Goal: Task Accomplishment & Management: Use online tool/utility

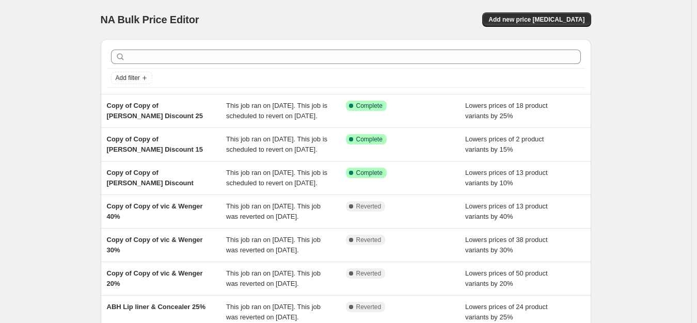
click at [581, 12] on div "NA Bulk Price Editor. This page is ready NA Bulk Price Editor Add new price [ME…" at bounding box center [346, 19] width 491 height 39
click at [543, 14] on button "Add new price [MEDICAL_DATA]" at bounding box center [537, 19] width 108 height 14
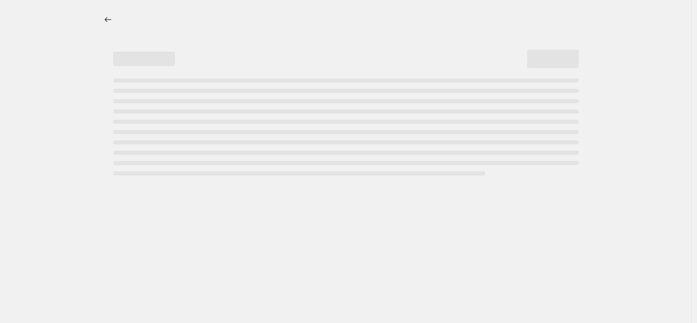
select select "percentage"
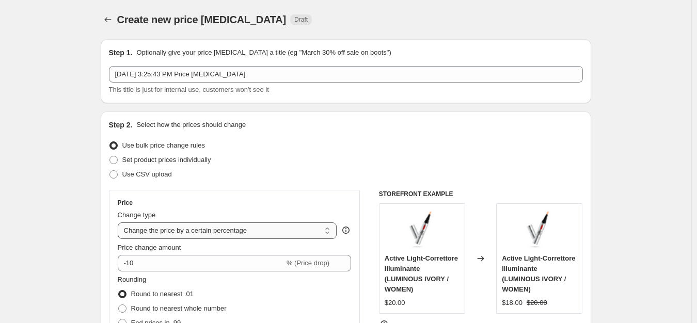
click at [200, 227] on select "Change the price to a certain amount Change the price by a certain amount Chang…" at bounding box center [228, 231] width 220 height 17
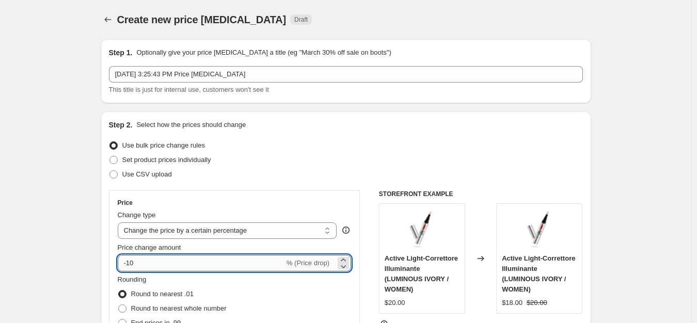
click at [164, 267] on input "-10" at bounding box center [201, 263] width 167 height 17
type input "-1"
click at [176, 268] on input "-25" at bounding box center [201, 263] width 167 height 17
type input "-2"
type input "-30"
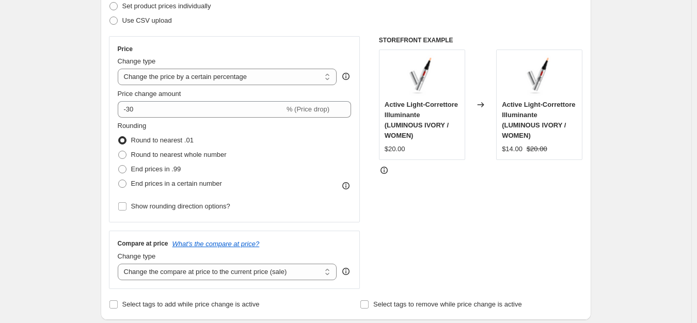
scroll to position [155, 0]
click at [201, 281] on div "Compare at price What's the compare at price? Change type Change the compare at…" at bounding box center [235, 259] width 252 height 58
click at [205, 270] on select "Change the compare at price to the current price (sale) Change the compare at p…" at bounding box center [228, 271] width 220 height 17
select select "no_change"
click at [120, 263] on select "Change the compare at price to the current price (sale) Change the compare at p…" at bounding box center [228, 271] width 220 height 17
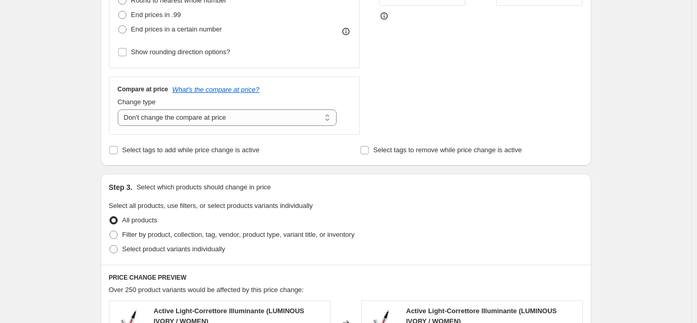
scroll to position [310, 0]
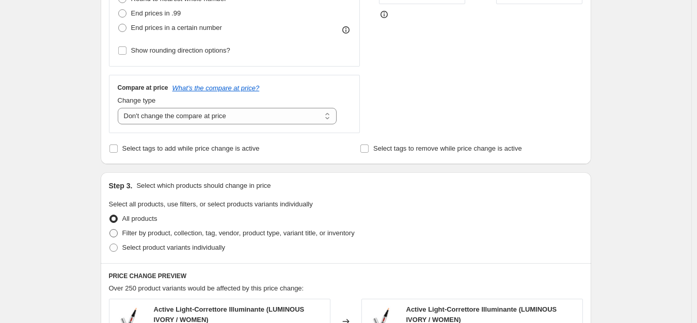
click at [154, 231] on span "Filter by product, collection, tag, vendor, product type, variant title, or inv…" at bounding box center [238, 233] width 232 height 8
click at [110, 230] on input "Filter by product, collection, tag, vendor, product type, variant title, or inv…" at bounding box center [110, 229] width 1 height 1
radio input "true"
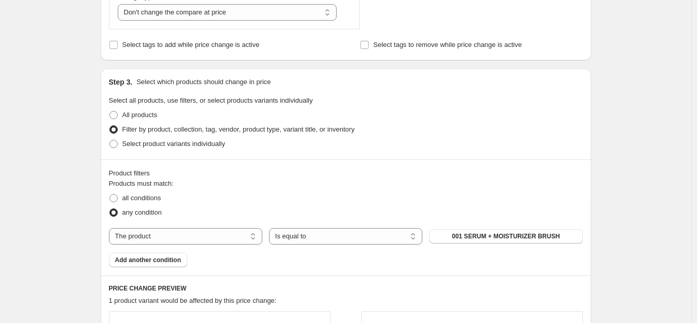
scroll to position [517, 0]
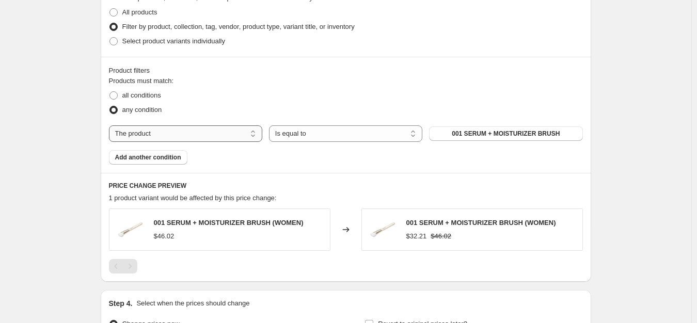
click at [239, 130] on select "The product The product's collection The product's tag The product's vendor The…" at bounding box center [185, 134] width 153 height 17
select select "tag"
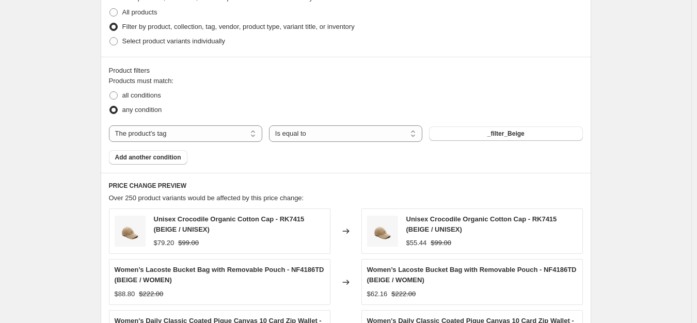
click at [475, 134] on button "_filter_Beige" at bounding box center [505, 134] width 153 height 14
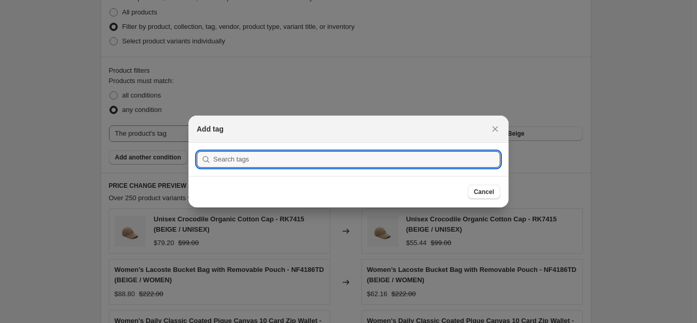
scroll to position [0, 0]
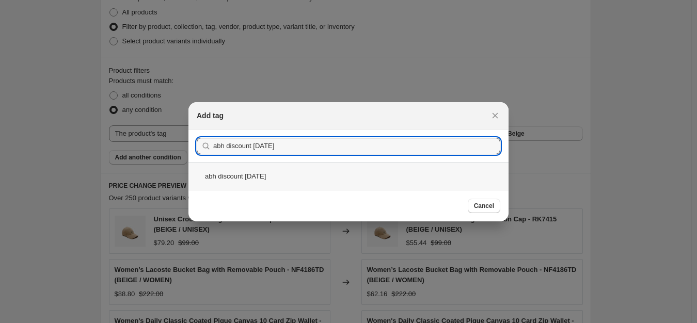
type input "abh discount [DATE]"
drag, startPoint x: 253, startPoint y: 177, endPoint x: 277, endPoint y: 185, distance: 26.0
click at [253, 178] on div "abh discount [DATE]" at bounding box center [349, 176] width 320 height 27
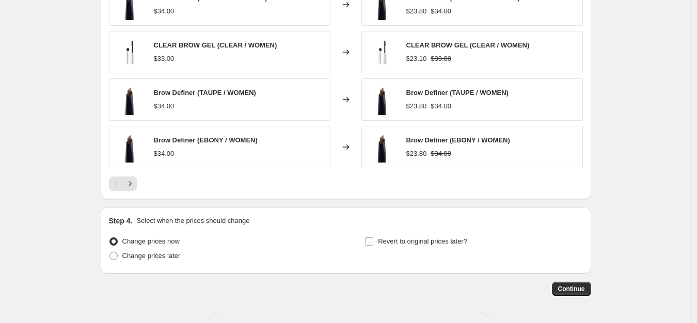
scroll to position [826, 0]
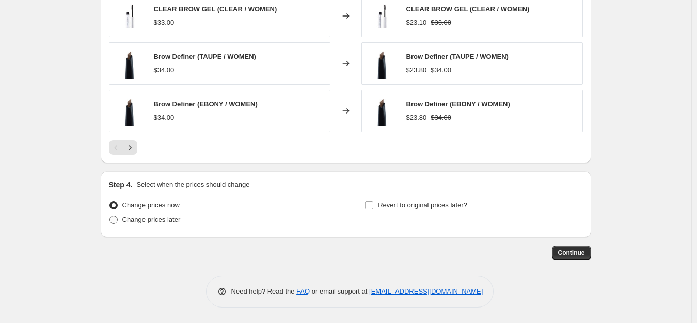
click at [142, 222] on span "Change prices later" at bounding box center [151, 220] width 58 height 8
click at [110, 216] on input "Change prices later" at bounding box center [110, 216] width 1 height 1
radio input "true"
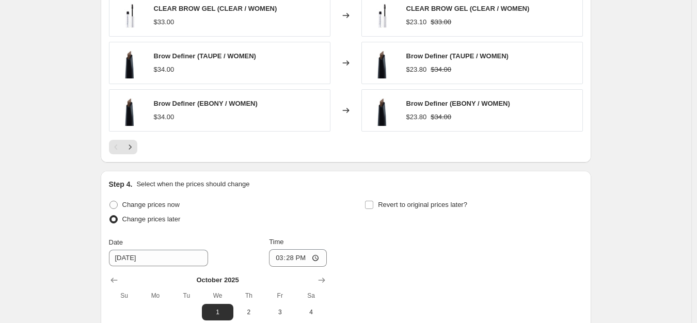
click at [421, 216] on div "Revert to original prices later?" at bounding box center [474, 213] width 218 height 31
click at [421, 208] on span "Revert to original prices later?" at bounding box center [422, 205] width 89 height 8
click at [374, 208] on input "Revert to original prices later?" at bounding box center [369, 205] width 8 height 8
checkbox input "true"
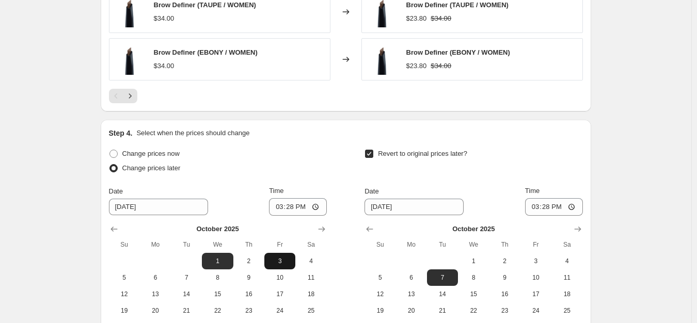
scroll to position [981, 0]
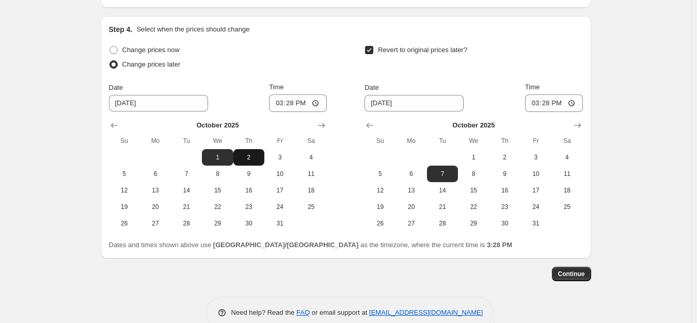
click at [251, 157] on span "2" at bounding box center [249, 157] width 23 height 8
type input "[DATE]"
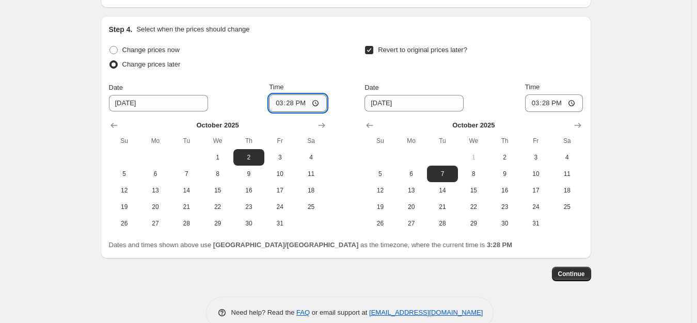
click at [283, 100] on input "15:28" at bounding box center [298, 104] width 58 height 18
type input "00:00"
click at [516, 153] on span "2" at bounding box center [504, 157] width 23 height 8
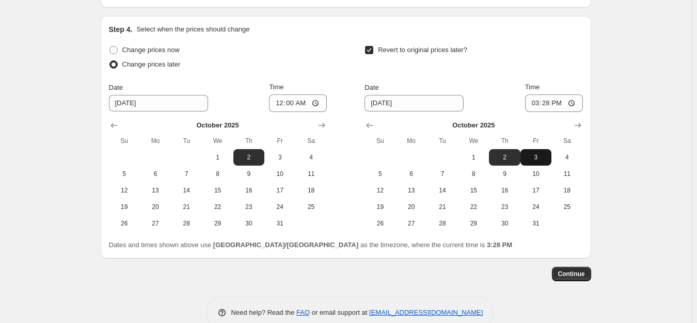
click at [540, 158] on span "3" at bounding box center [536, 157] width 23 height 8
type input "[DATE]"
click at [533, 105] on input "15:28" at bounding box center [554, 104] width 58 height 18
type input "08:00"
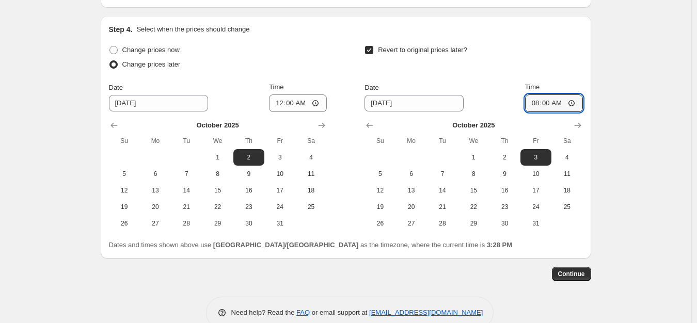
click at [117, 126] on icon "Show previous month, September 2025" at bounding box center [114, 125] width 10 height 10
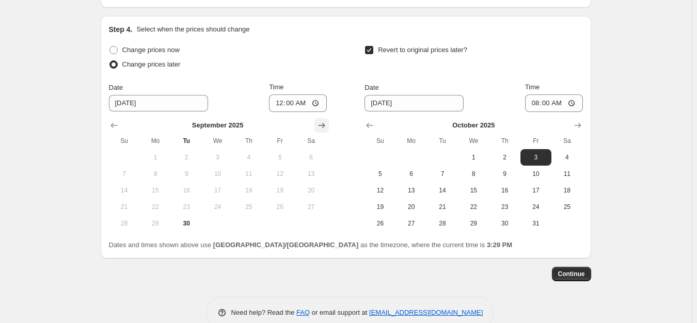
click at [325, 126] on icon "Show next month, October 2025" at bounding box center [321, 125] width 7 height 5
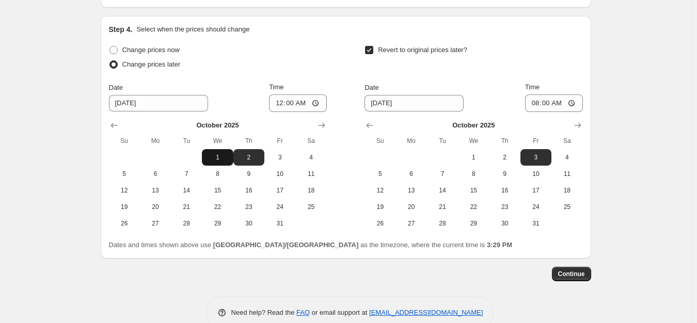
click at [220, 158] on span "1" at bounding box center [217, 157] width 23 height 8
type input "[DATE]"
click at [511, 160] on span "2" at bounding box center [504, 157] width 23 height 8
type input "[DATE]"
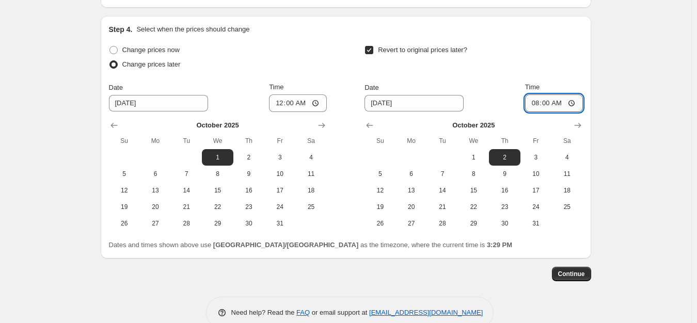
click at [539, 105] on input "08:00" at bounding box center [554, 104] width 58 height 18
type input "23:59"
click at [581, 273] on span "Continue" at bounding box center [571, 274] width 27 height 8
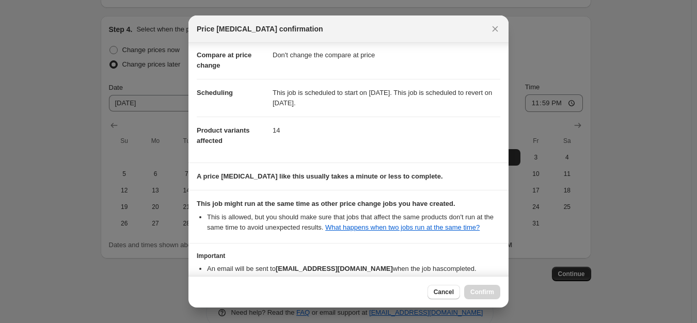
scroll to position [110, 0]
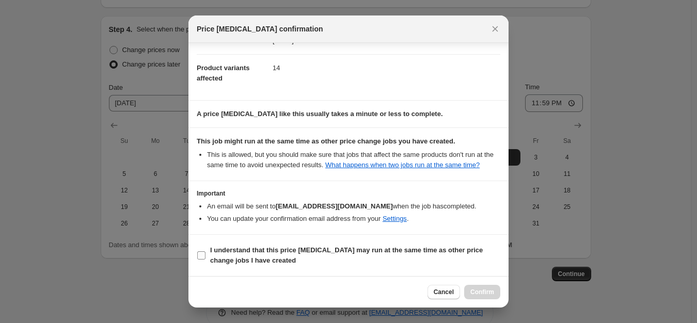
click at [262, 244] on label "I understand that this price [MEDICAL_DATA] may run at the same time as other p…" at bounding box center [349, 255] width 304 height 25
click at [206, 252] on input "I understand that this price [MEDICAL_DATA] may run at the same time as other p…" at bounding box center [201, 256] width 8 height 8
checkbox input "true"
click at [509, 293] on div at bounding box center [348, 161] width 697 height 323
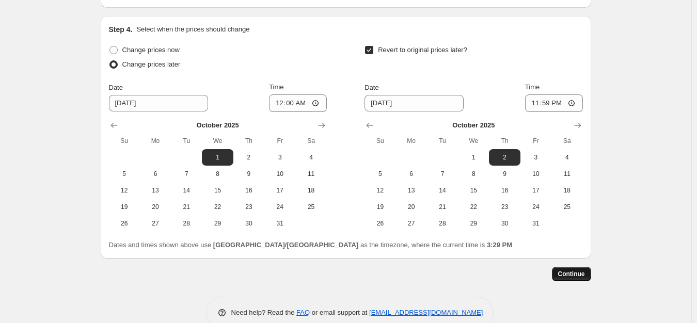
click at [571, 275] on span "Continue" at bounding box center [571, 274] width 27 height 8
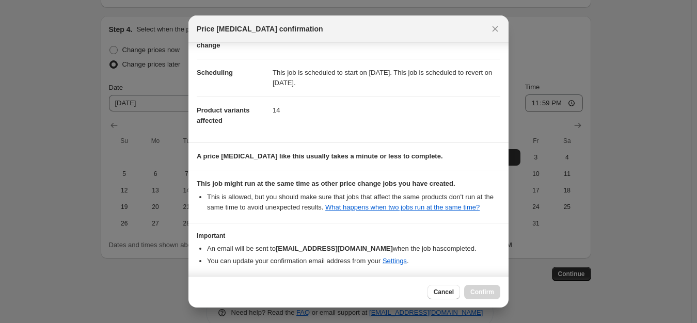
scroll to position [110, 0]
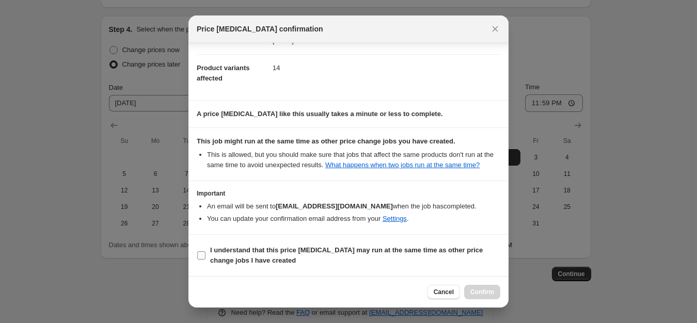
click at [245, 249] on b "I understand that this price [MEDICAL_DATA] may run at the same time as other p…" at bounding box center [346, 255] width 273 height 18
click at [206, 252] on input "I understand that this price [MEDICAL_DATA] may run at the same time as other p…" at bounding box center [201, 256] width 8 height 8
checkbox input "true"
click at [491, 294] on span "Confirm" at bounding box center [483, 292] width 24 height 8
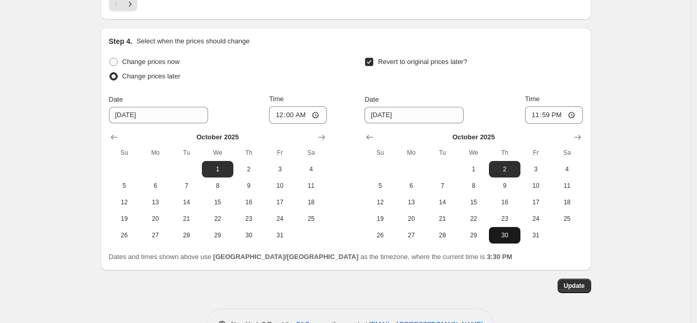
scroll to position [1066, 0]
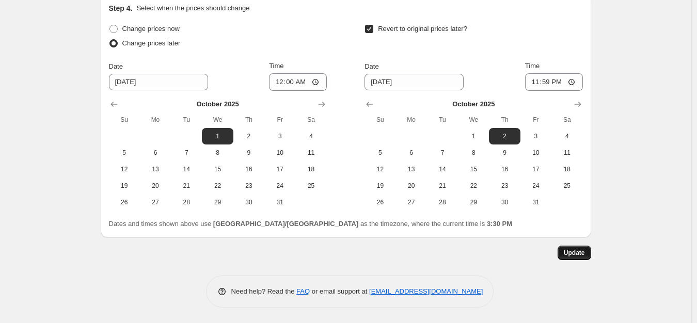
click at [575, 248] on button "Update" at bounding box center [575, 253] width 34 height 14
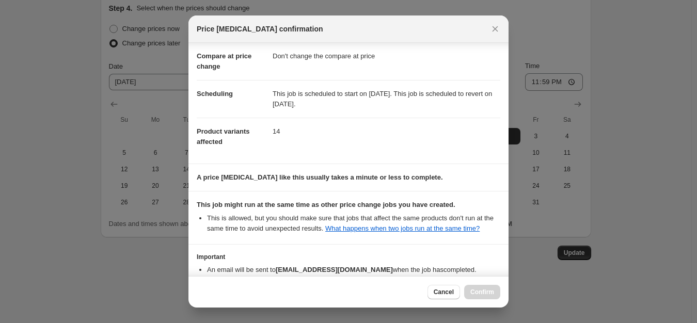
scroll to position [110, 0]
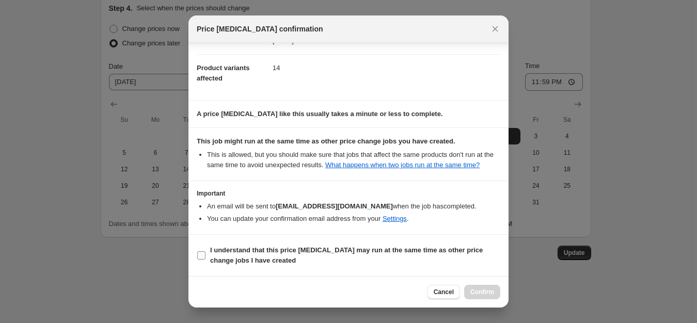
click at [325, 252] on b "I understand that this price [MEDICAL_DATA] may run at the same time as other p…" at bounding box center [346, 255] width 273 height 18
click at [206, 252] on input "I understand that this price [MEDICAL_DATA] may run at the same time as other p…" at bounding box center [201, 256] width 8 height 8
checkbox input "true"
click at [498, 292] on button "Confirm" at bounding box center [482, 292] width 36 height 14
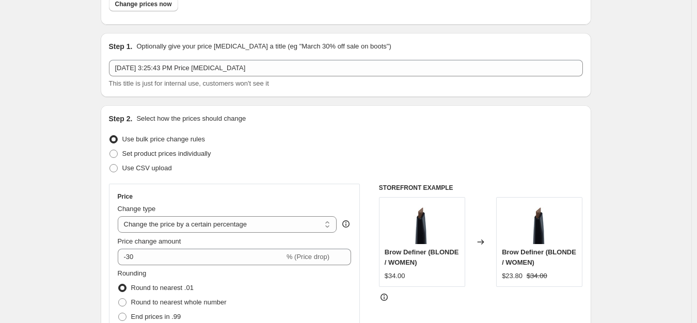
scroll to position [0, 0]
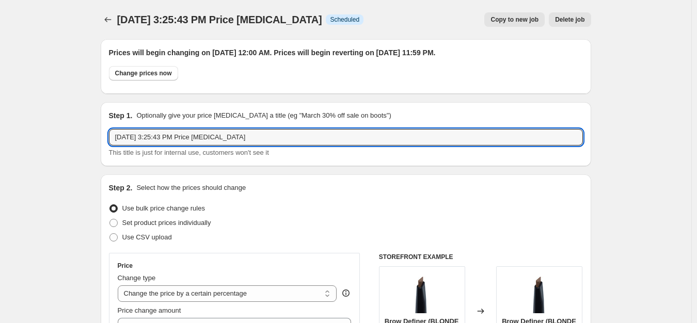
drag, startPoint x: 245, startPoint y: 136, endPoint x: 49, endPoint y: 138, distance: 196.9
paste input "abh discount [DATE]"
drag, startPoint x: 132, startPoint y: 135, endPoint x: 108, endPoint y: 135, distance: 23.8
click at [108, 135] on div "Step 1. Optionally give your price [MEDICAL_DATA] a title (eg "March 30% off sa…" at bounding box center [346, 134] width 491 height 64
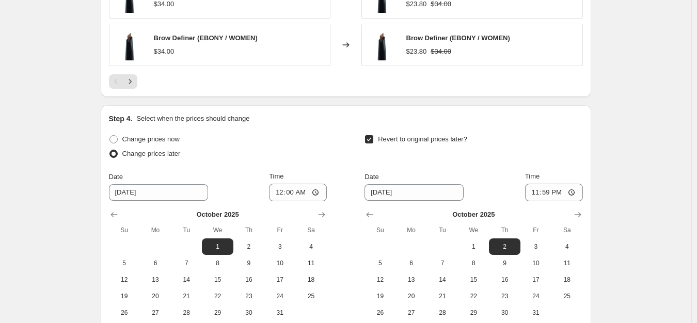
scroll to position [1066, 0]
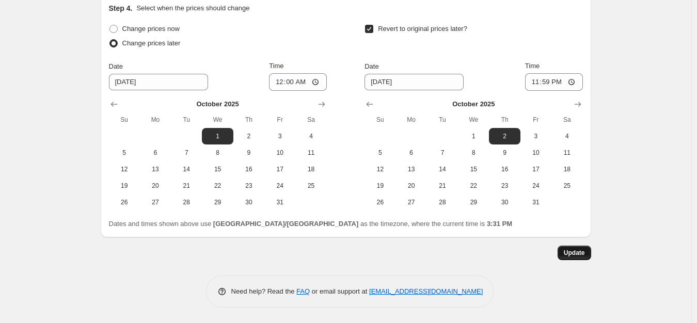
type input "abh discount [DATE]"
click at [589, 253] on button "Update" at bounding box center [575, 253] width 34 height 14
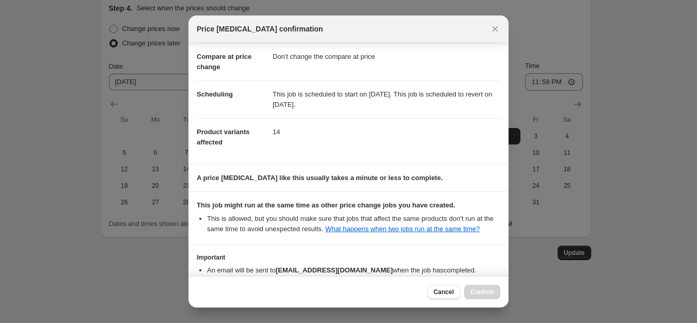
scroll to position [110, 0]
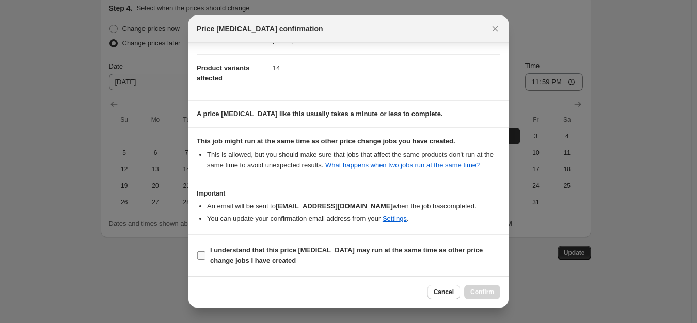
click at [272, 253] on b "I understand that this price [MEDICAL_DATA] may run at the same time as other p…" at bounding box center [346, 255] width 273 height 18
click at [206, 253] on input "I understand that this price [MEDICAL_DATA] may run at the same time as other p…" at bounding box center [201, 256] width 8 height 8
checkbox input "true"
click at [483, 295] on span "Confirm" at bounding box center [483, 292] width 24 height 8
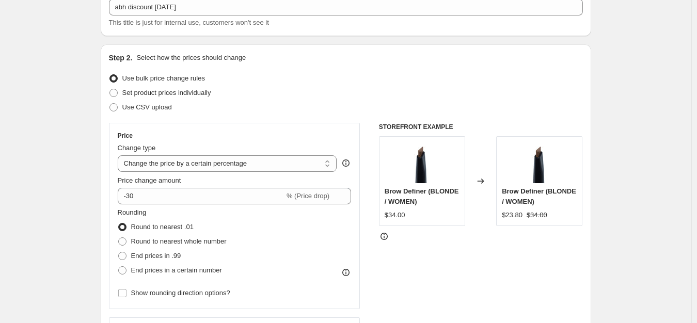
scroll to position [0, 0]
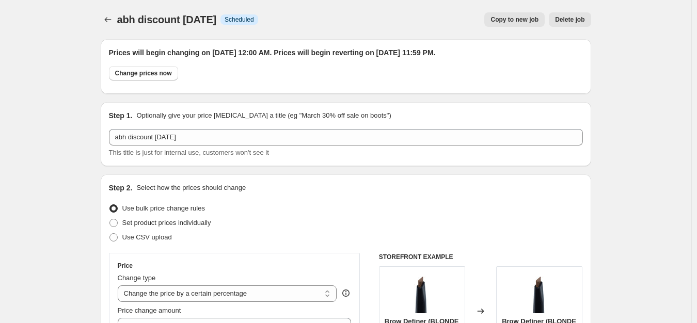
click at [528, 21] on span "Copy to new job" at bounding box center [515, 19] width 48 height 8
select select "percentage"
select select "no_change"
select select "tag"
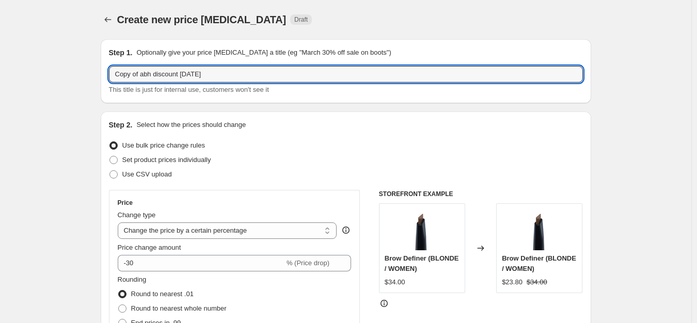
drag, startPoint x: 143, startPoint y: 72, endPoint x: 81, endPoint y: 71, distance: 62.0
drag, startPoint x: 179, startPoint y: 73, endPoint x: 167, endPoint y: 77, distance: 12.1
click at [167, 77] on input "abh discount [DATE]" at bounding box center [346, 74] width 474 height 17
type input "abh discount sep 35"
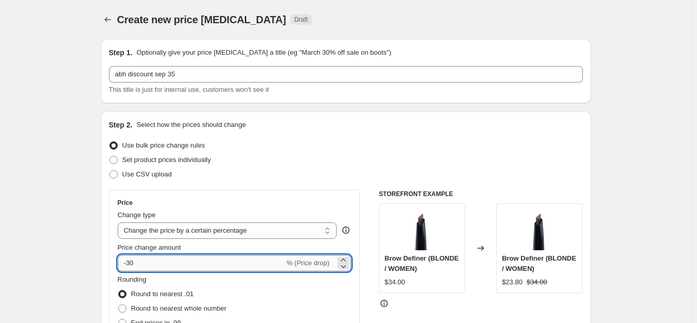
click at [196, 260] on input "-30" at bounding box center [201, 263] width 167 height 17
type input "-35"
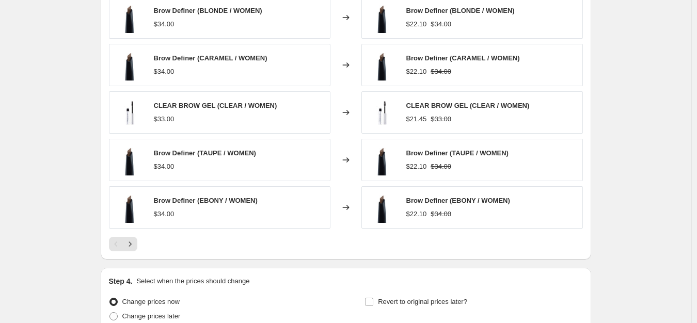
scroll to position [826, 0]
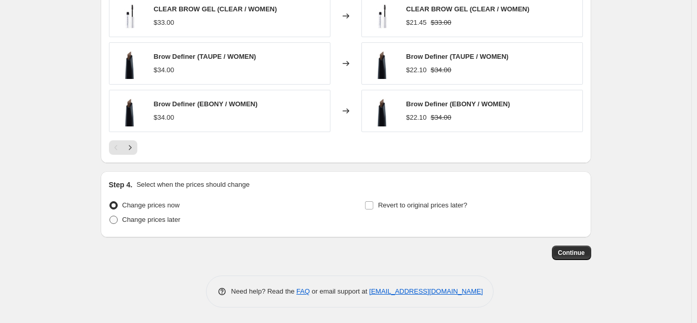
click at [169, 227] on label "Change prices later" at bounding box center [145, 220] width 72 height 14
click at [110, 216] on input "Change prices later" at bounding box center [110, 216] width 1 height 1
radio input "true"
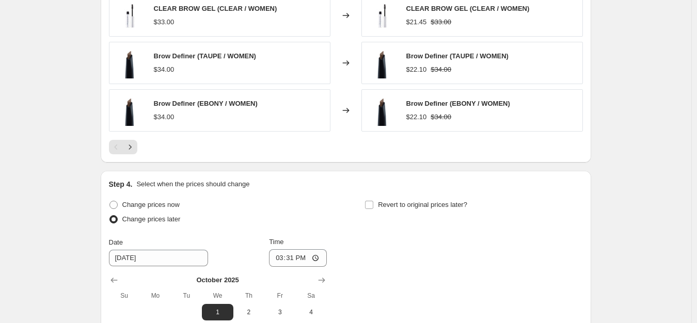
click at [169, 218] on span "Change prices later" at bounding box center [151, 219] width 58 height 8
click at [110, 216] on input "Change prices later" at bounding box center [110, 215] width 1 height 1
click at [364, 208] on div "Change prices now Change prices later Date [DATE] Time 15:[DATE] Mo Tu We Th Fr…" at bounding box center [346, 292] width 474 height 189
click at [393, 193] on div "Step 4. Select when the prices should change Change prices now Change prices la…" at bounding box center [346, 292] width 474 height 226
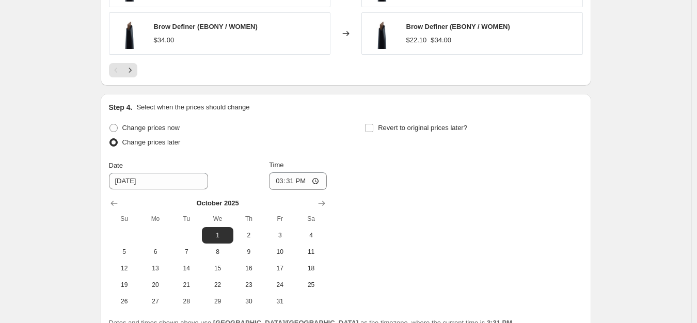
scroll to position [981, 0]
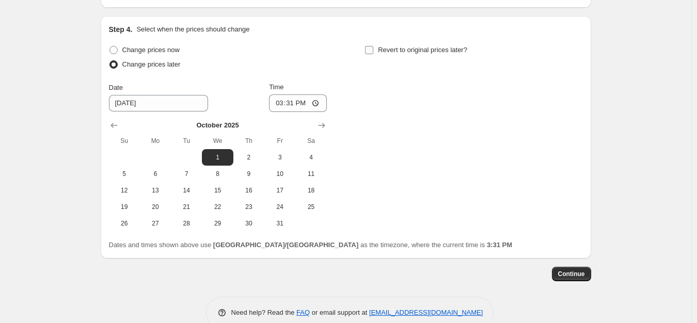
click at [385, 48] on span "Revert to original prices later?" at bounding box center [422, 50] width 89 height 8
click at [374, 48] on input "Revert to original prices later?" at bounding box center [369, 50] width 8 height 8
checkbox input "true"
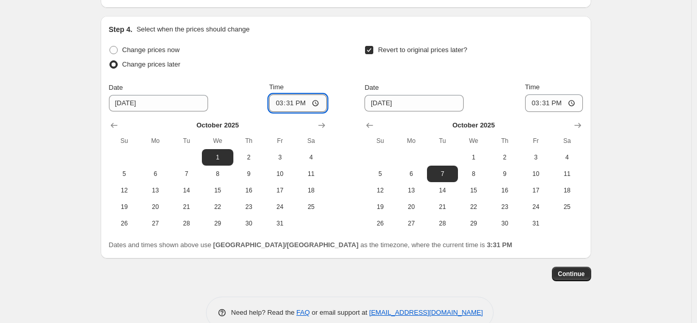
click at [281, 105] on input "15:31" at bounding box center [298, 104] width 58 height 18
type input "00:00"
click at [502, 157] on span "2" at bounding box center [504, 157] width 23 height 8
type input "[DATE]"
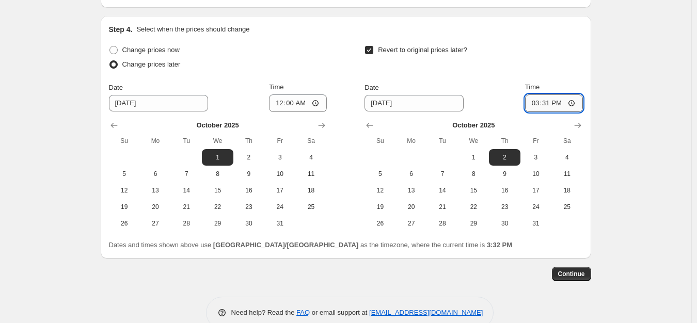
click at [539, 100] on input "15:31" at bounding box center [554, 104] width 58 height 18
type input "23:59"
click at [584, 274] on button "Continue" at bounding box center [571, 274] width 39 height 14
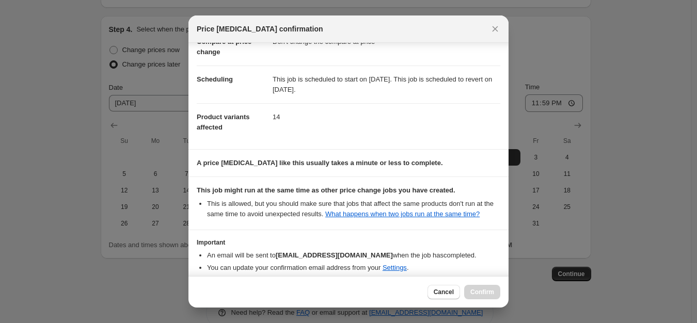
scroll to position [110, 0]
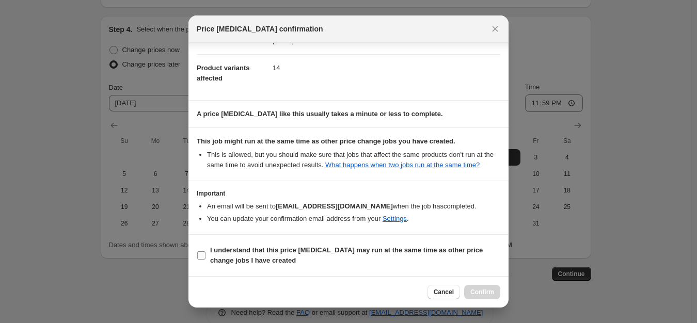
click at [311, 256] on span "I understand that this price [MEDICAL_DATA] may run at the same time as other p…" at bounding box center [355, 255] width 290 height 21
click at [206, 256] on input "I understand that this price [MEDICAL_DATA] may run at the same time as other p…" at bounding box center [201, 256] width 8 height 8
checkbox input "true"
click at [451, 287] on button "Cancel" at bounding box center [444, 292] width 33 height 14
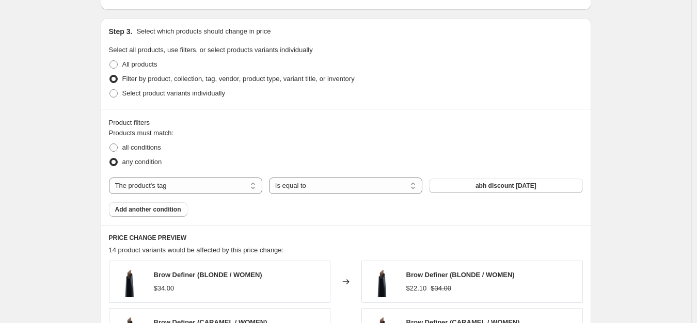
scroll to position [465, 0]
click at [505, 164] on div "any condition" at bounding box center [346, 161] width 474 height 14
click at [509, 182] on span "abh discount [DATE]" at bounding box center [506, 185] width 61 height 8
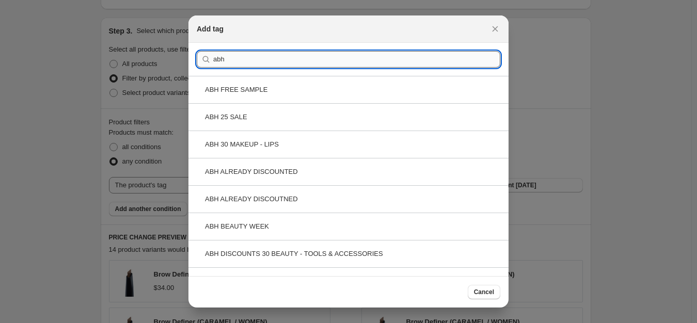
click at [260, 59] on input "abh" at bounding box center [356, 59] width 287 height 17
paste input "discount sep 35"
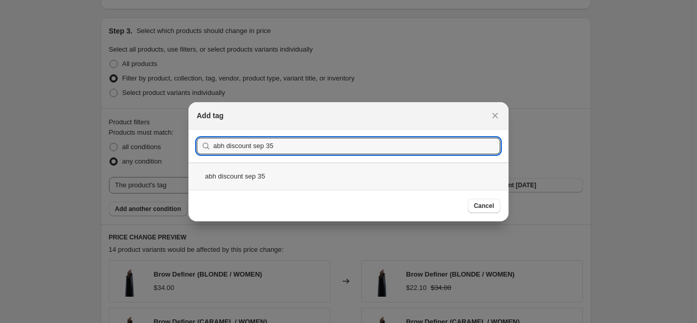
type input "abh discount sep 35"
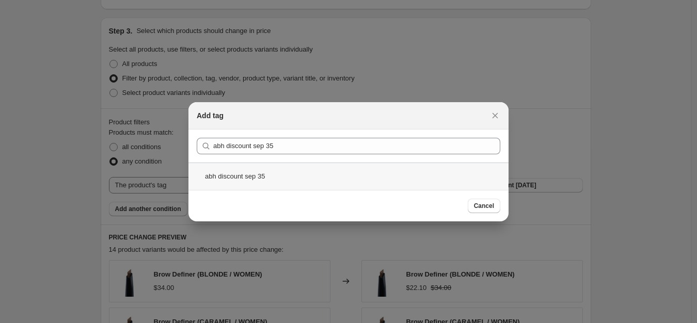
click at [278, 177] on div "abh discount sep 35" at bounding box center [349, 176] width 320 height 27
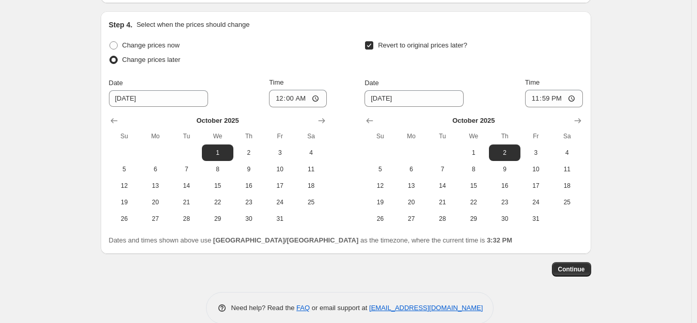
scroll to position [860, 0]
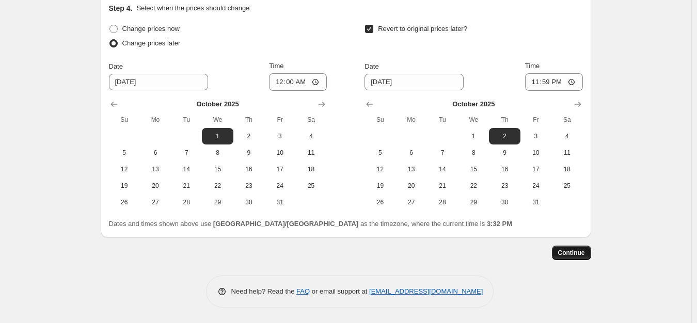
click at [570, 248] on button "Continue" at bounding box center [571, 253] width 39 height 14
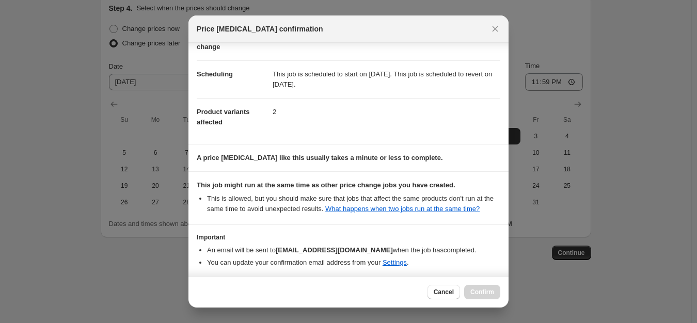
scroll to position [110, 0]
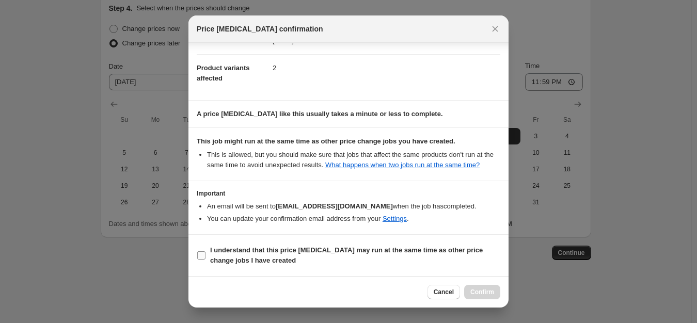
click at [289, 250] on b "I understand that this price [MEDICAL_DATA] may run at the same time as other p…" at bounding box center [346, 255] width 273 height 18
click at [206, 252] on input "I understand that this price [MEDICAL_DATA] may run at the same time as other p…" at bounding box center [201, 256] width 8 height 8
checkbox input "true"
click at [435, 284] on div "Cancel Confirm" at bounding box center [349, 292] width 320 height 32
click at [440, 291] on span "Cancel" at bounding box center [444, 292] width 20 height 8
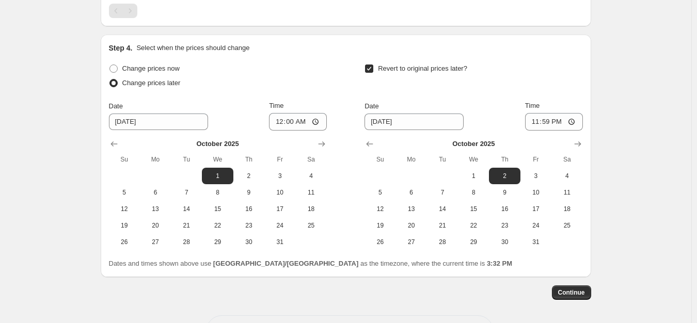
scroll to position [860, 0]
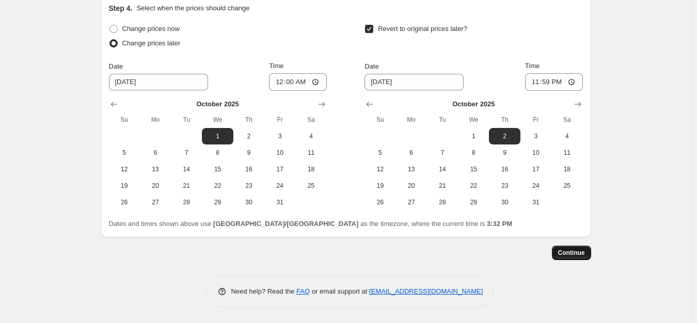
click at [563, 256] on span "Continue" at bounding box center [571, 253] width 27 height 8
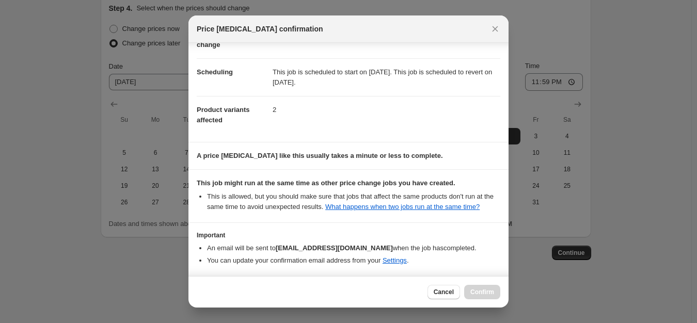
scroll to position [110, 0]
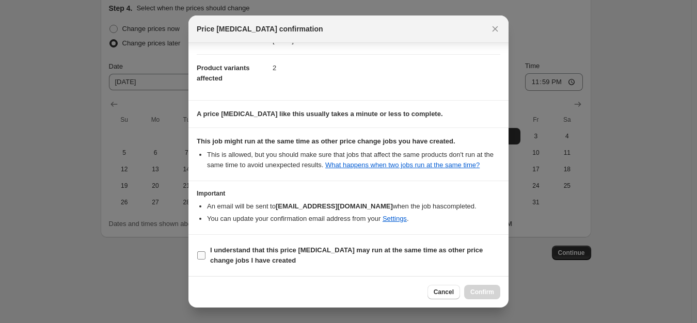
click at [274, 241] on section "I understand that this price [MEDICAL_DATA] may run at the same time as other p…" at bounding box center [349, 255] width 320 height 41
click at [276, 246] on b "I understand that this price [MEDICAL_DATA] may run at the same time as other p…" at bounding box center [346, 255] width 273 height 18
click at [206, 252] on input "I understand that this price [MEDICAL_DATA] may run at the same time as other p…" at bounding box center [201, 256] width 8 height 8
checkbox input "true"
click at [474, 285] on div "Cancel Confirm" at bounding box center [349, 292] width 320 height 32
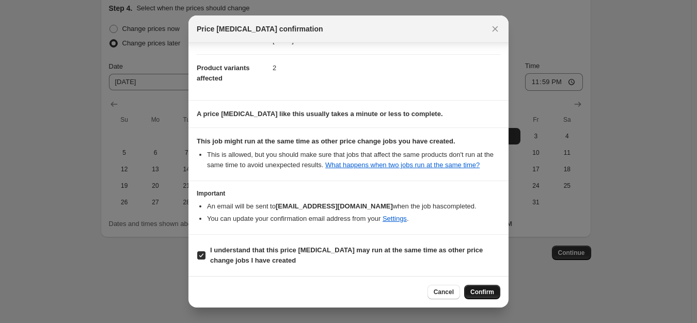
click at [475, 286] on button "Confirm" at bounding box center [482, 292] width 36 height 14
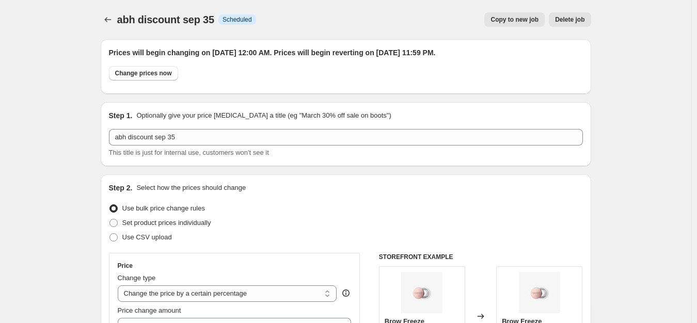
click at [493, 19] on button "Copy to new job" at bounding box center [515, 19] width 60 height 14
select select "percentage"
select select "no_change"
select select "tag"
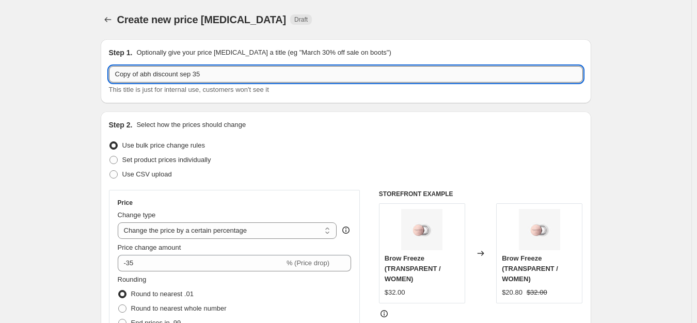
click at [175, 76] on input "Copy of abh discount sep 35" at bounding box center [346, 74] width 474 height 17
click at [138, 72] on input "Copy of abh discount sep 35" at bounding box center [346, 74] width 474 height 17
drag, startPoint x: 143, startPoint y: 74, endPoint x: 63, endPoint y: 74, distance: 80.1
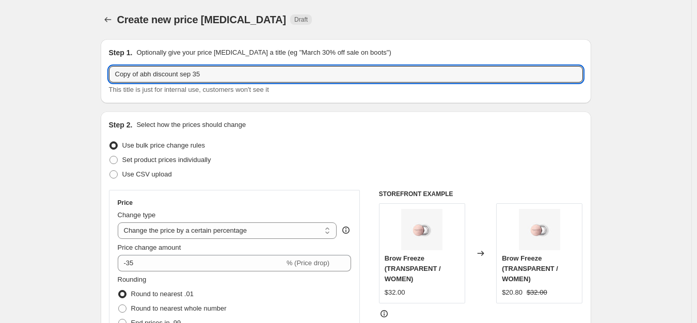
drag, startPoint x: 195, startPoint y: 79, endPoint x: 171, endPoint y: 80, distance: 24.3
click at [171, 80] on input "abh discount sep 35" at bounding box center [346, 74] width 474 height 17
type input "abh discount sep 40"
click at [178, 254] on div "Price change amount -35 % (Price drop)" at bounding box center [235, 257] width 234 height 29
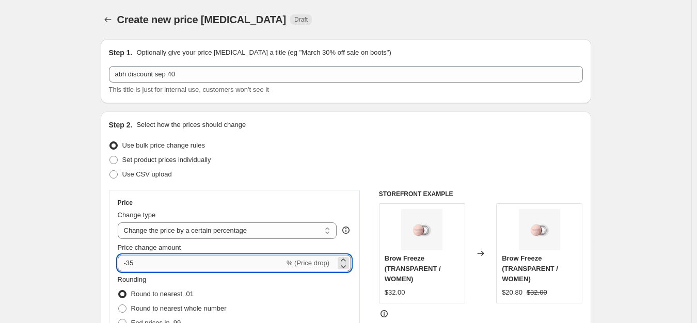
drag, startPoint x: 175, startPoint y: 256, endPoint x: 191, endPoint y: 257, distance: 15.5
click at [175, 257] on input "-35" at bounding box center [201, 263] width 167 height 17
type input "-3"
type input "-40"
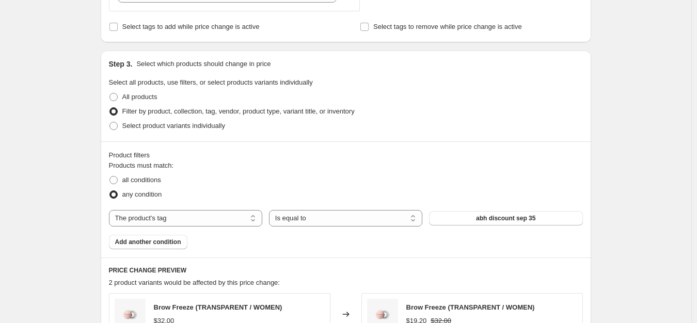
scroll to position [517, 0]
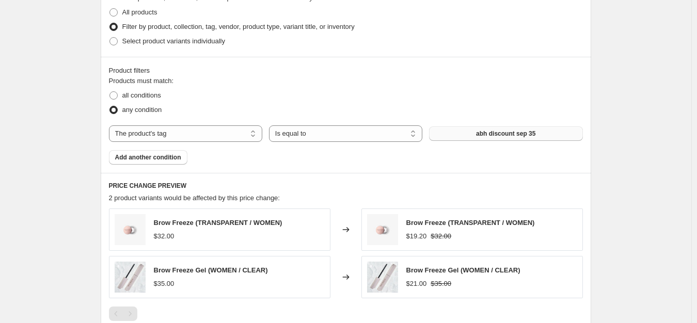
click at [456, 135] on button "abh discount sep 35" at bounding box center [505, 134] width 153 height 14
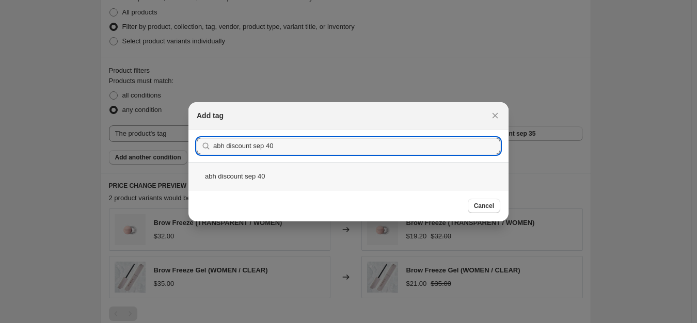
type input "abh discount sep 40"
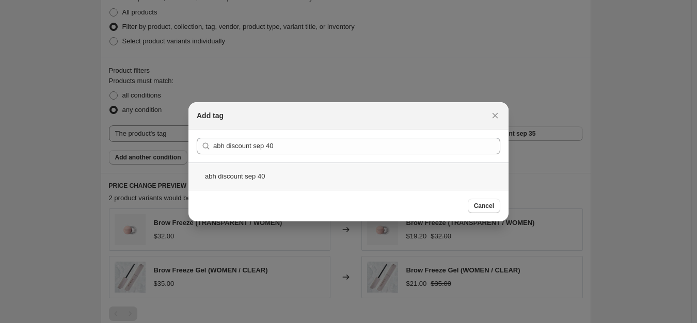
click at [260, 179] on div "abh discount sep 40" at bounding box center [349, 176] width 320 height 27
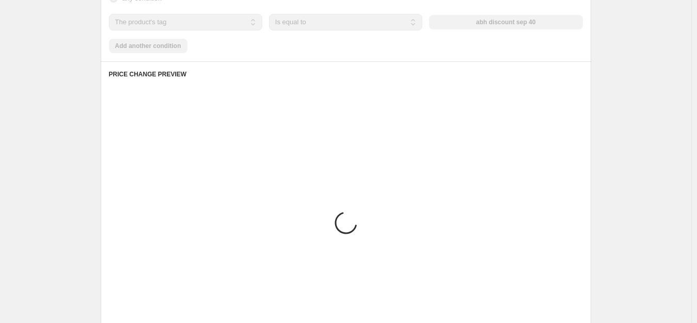
scroll to position [826, 0]
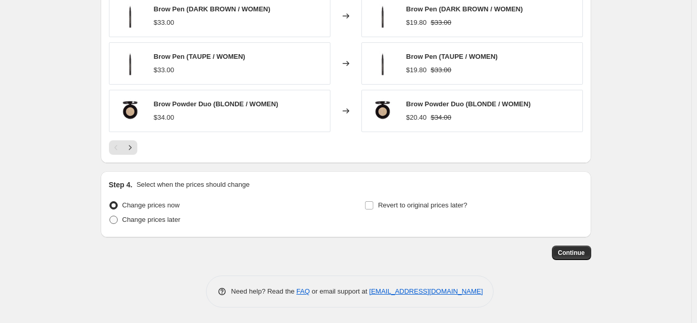
click at [173, 224] on span "Change prices later" at bounding box center [151, 220] width 58 height 8
click at [110, 216] on input "Change prices later" at bounding box center [110, 216] width 1 height 1
radio input "true"
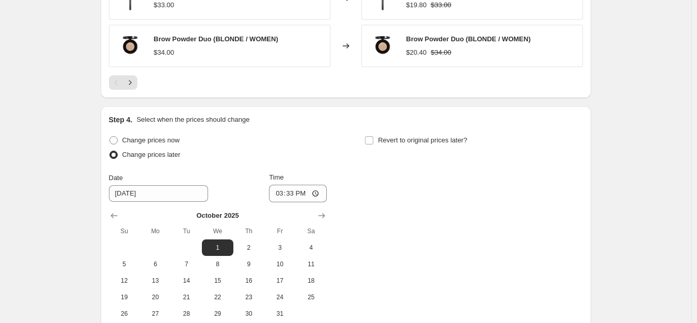
scroll to position [981, 0]
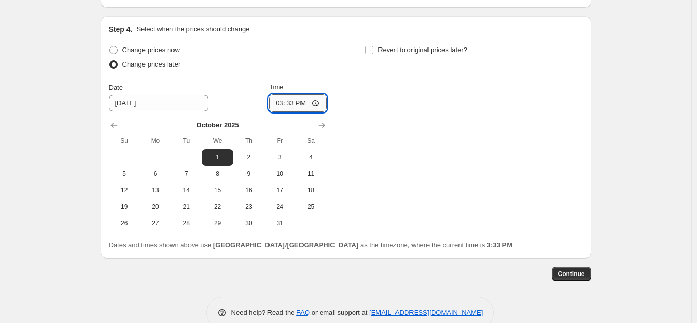
click at [281, 104] on input "15:33" at bounding box center [298, 104] width 58 height 18
type input "00:00"
click at [381, 53] on span "Revert to original prices later?" at bounding box center [422, 50] width 89 height 8
click at [374, 53] on input "Revert to original prices later?" at bounding box center [369, 50] width 8 height 8
checkbox input "true"
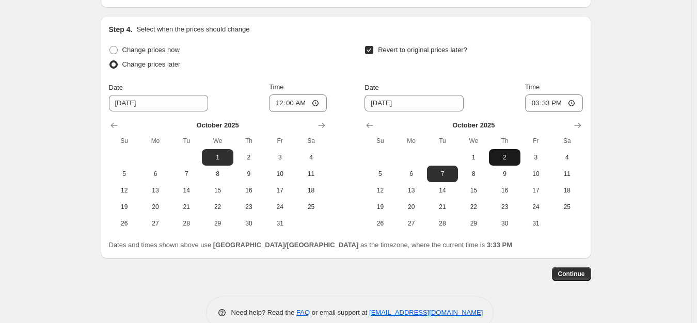
click at [503, 152] on button "2" at bounding box center [504, 157] width 31 height 17
type input "[DATE]"
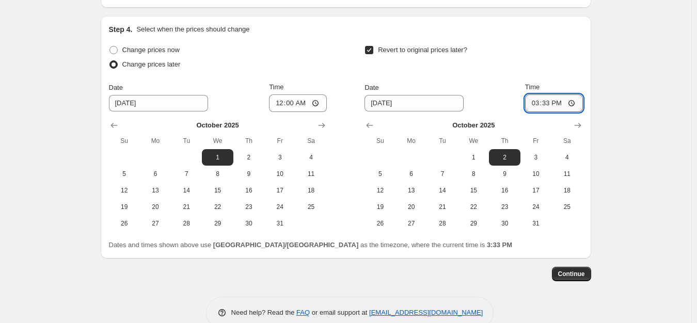
click at [527, 107] on input "15:33" at bounding box center [554, 104] width 58 height 18
type input "23:59"
click at [585, 277] on span "Continue" at bounding box center [571, 274] width 27 height 8
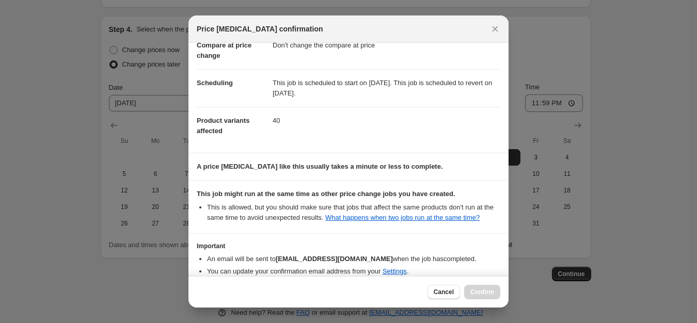
scroll to position [110, 0]
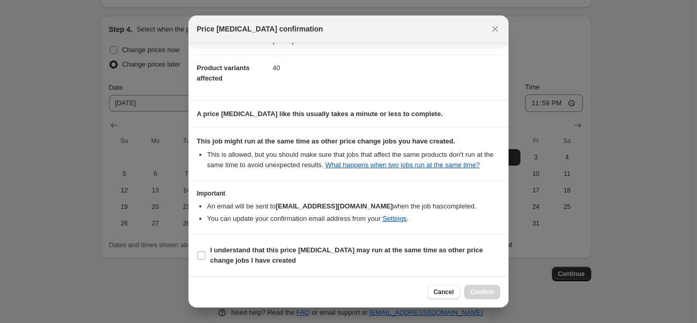
click at [285, 270] on section "I understand that this price [MEDICAL_DATA] may run at the same time as other p…" at bounding box center [349, 255] width 320 height 41
drag, startPoint x: 279, startPoint y: 255, endPoint x: 380, endPoint y: 290, distance: 106.5
click at [281, 255] on span "I understand that this price [MEDICAL_DATA] may run at the same time as other p…" at bounding box center [355, 255] width 290 height 21
click at [372, 252] on b "I understand that this price [MEDICAL_DATA] may run at the same time as other p…" at bounding box center [346, 255] width 273 height 18
click at [206, 252] on input "I understand that this price [MEDICAL_DATA] may run at the same time as other p…" at bounding box center [201, 256] width 8 height 8
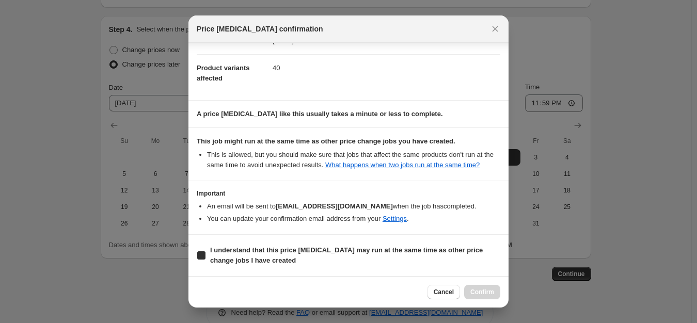
checkbox input "true"
click at [497, 291] on button "Confirm" at bounding box center [482, 292] width 36 height 14
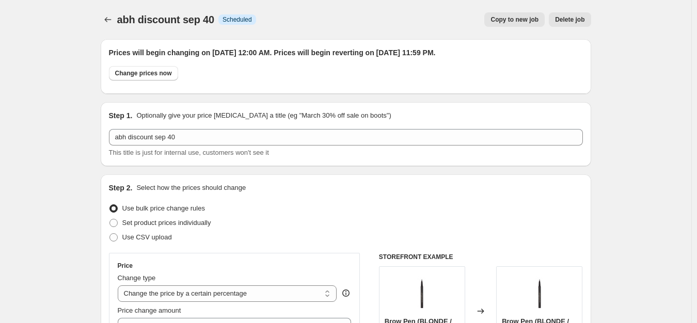
click at [519, 20] on span "Copy to new job" at bounding box center [515, 19] width 48 height 8
select select "percentage"
select select "no_change"
select select "tag"
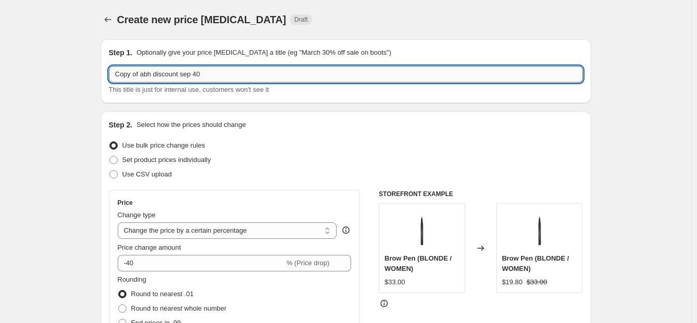
click at [185, 76] on input "Copy of abh discount sep 40" at bounding box center [346, 74] width 474 height 17
paste input "abh discount [DATE]"
type input "abh discount sep 50"
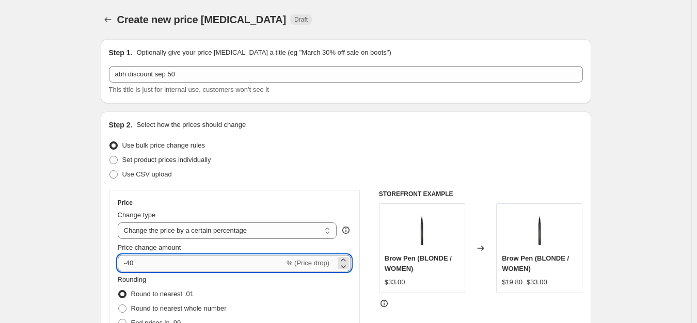
click at [152, 262] on input "-40" at bounding box center [201, 263] width 167 height 17
type input "-4"
type input "-50"
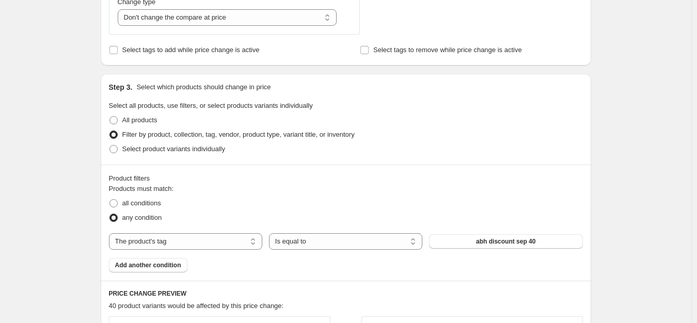
scroll to position [413, 0]
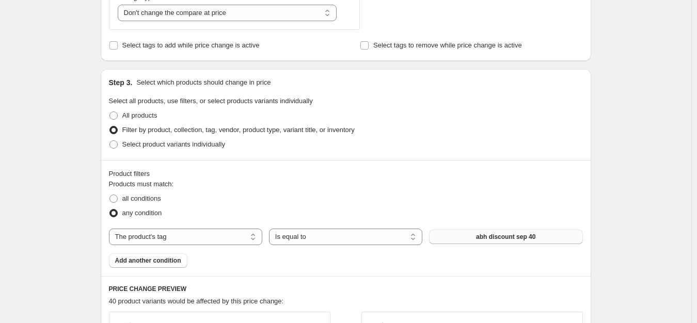
click at [477, 237] on button "abh discount sep 40" at bounding box center [505, 237] width 153 height 14
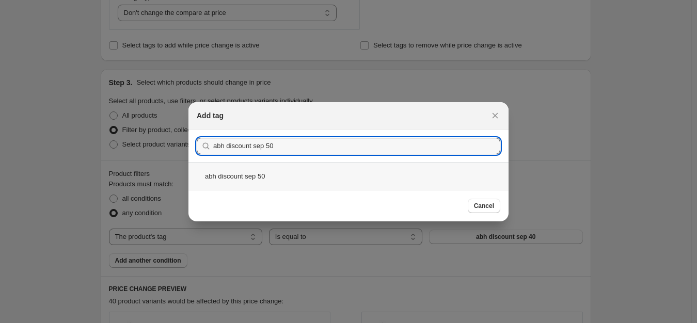
type input "abh discount sep 50"
click at [249, 168] on div "abh discount sep 50" at bounding box center [349, 176] width 320 height 27
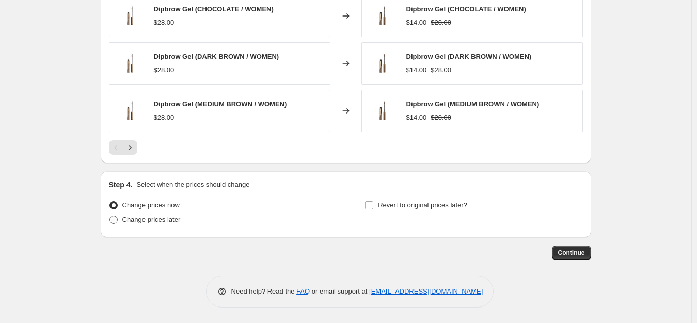
click at [169, 216] on span "Change prices later" at bounding box center [151, 220] width 58 height 8
click at [110, 216] on input "Change prices later" at bounding box center [110, 216] width 1 height 1
radio input "true"
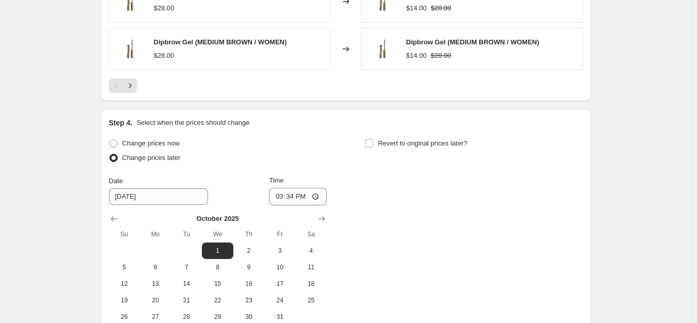
scroll to position [981, 0]
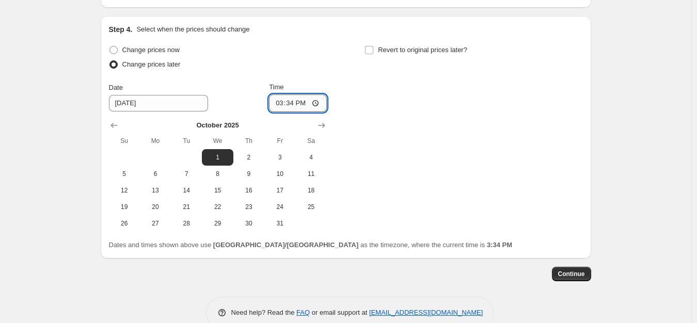
click at [284, 111] on input "15:34" at bounding box center [298, 104] width 58 height 18
type input "00:00"
click at [414, 44] on label "Revert to original prices later?" at bounding box center [416, 50] width 103 height 14
click at [374, 46] on input "Revert to original prices later?" at bounding box center [369, 50] width 8 height 8
checkbox input "true"
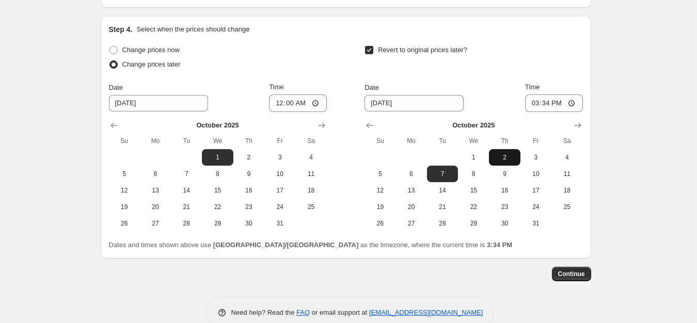
click at [502, 160] on span "2" at bounding box center [504, 157] width 23 height 8
type input "[DATE]"
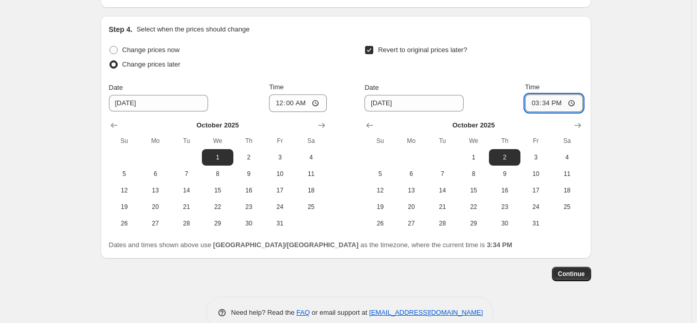
click at [532, 107] on input "15:34" at bounding box center [554, 104] width 58 height 18
type input "23:59"
click at [576, 270] on button "Continue" at bounding box center [571, 274] width 39 height 14
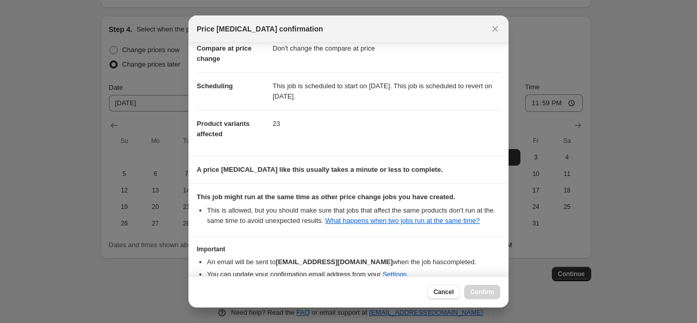
scroll to position [110, 0]
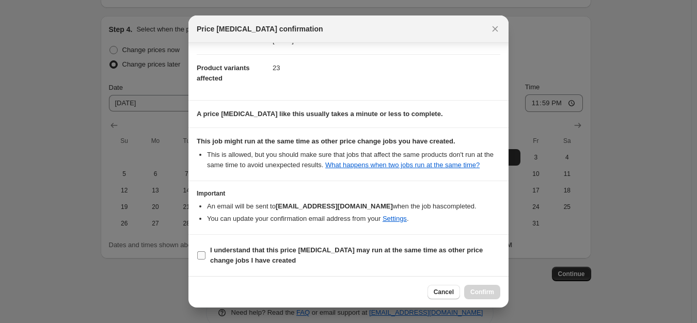
click at [258, 254] on b "I understand that this price [MEDICAL_DATA] may run at the same time as other p…" at bounding box center [346, 255] width 273 height 18
click at [206, 254] on input "I understand that this price [MEDICAL_DATA] may run at the same time as other p…" at bounding box center [201, 256] width 8 height 8
checkbox input "true"
click at [485, 287] on button "Confirm" at bounding box center [482, 292] width 36 height 14
